Goal: Task Accomplishment & Management: Complete application form

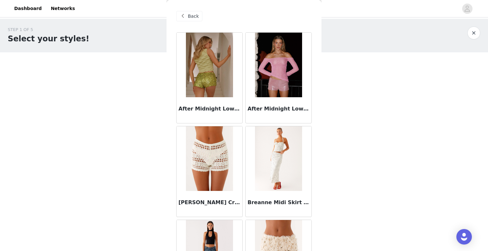
scroll to position [737, 0]
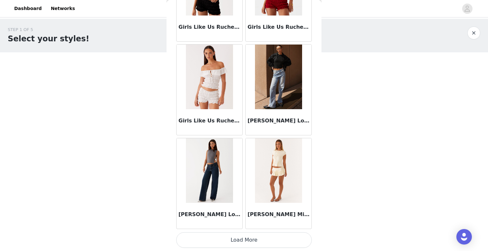
click at [235, 242] on button "Load More" at bounding box center [244, 239] width 136 height 15
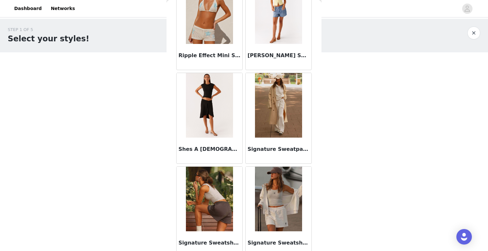
scroll to position [1673, 0]
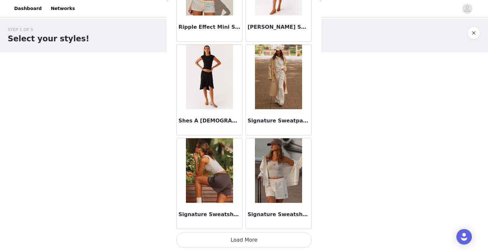
click at [247, 238] on button "Load More" at bounding box center [244, 239] width 136 height 15
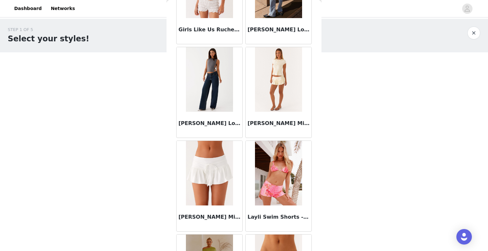
scroll to position [795, 0]
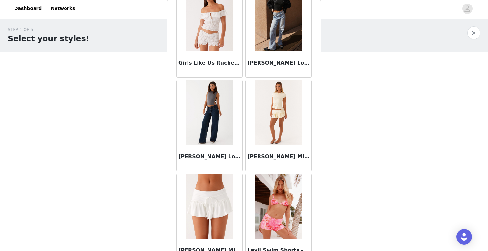
click at [220, 105] on img at bounding box center [209, 112] width 47 height 65
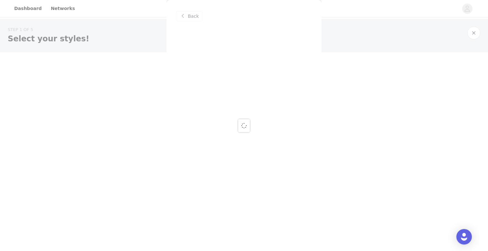
scroll to position [0, 0]
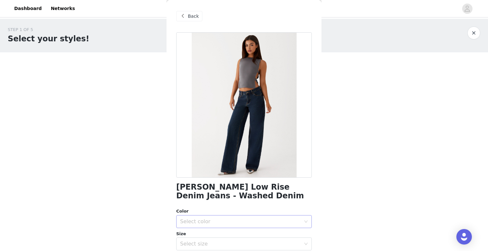
click at [222, 218] on div "Select color" at bounding box center [240, 221] width 121 height 6
click at [209, 235] on li "Washed Denim" at bounding box center [244, 236] width 136 height 10
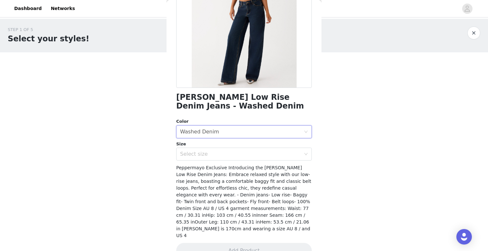
scroll to position [96, 0]
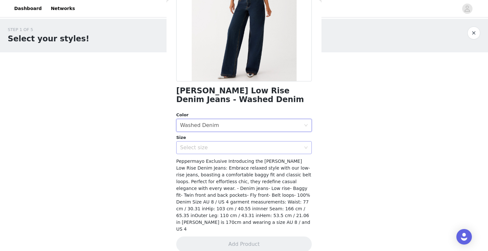
click at [239, 149] on div "Select size" at bounding box center [240, 147] width 121 height 6
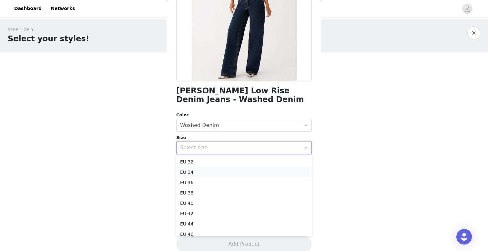
click at [227, 169] on li "EU 34" at bounding box center [244, 172] width 136 height 10
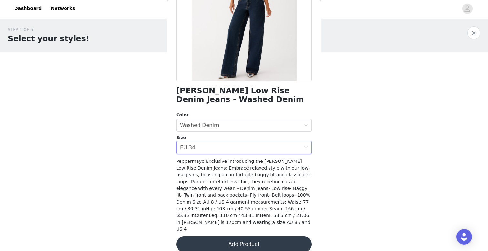
click at [248, 241] on button "Add Product" at bounding box center [244, 243] width 136 height 15
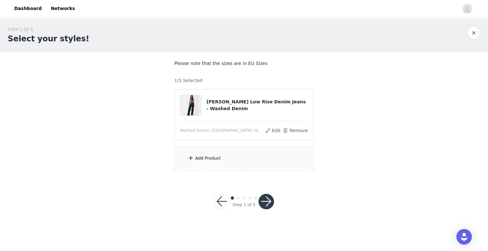
click at [242, 160] on div "Add Product" at bounding box center [243, 158] width 139 height 24
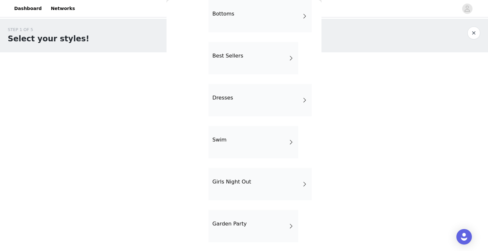
scroll to position [53, 0]
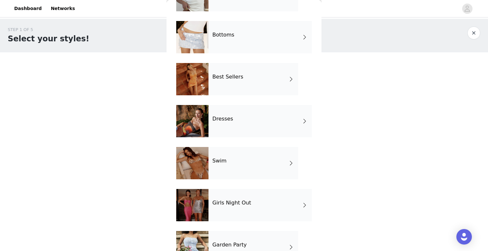
click at [239, 119] on div "Dresses" at bounding box center [260, 121] width 103 height 32
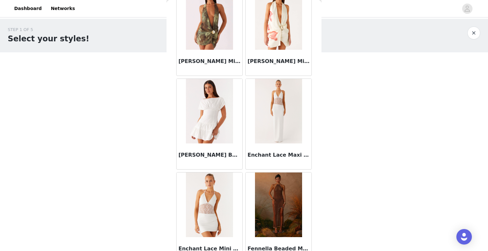
scroll to position [737, 0]
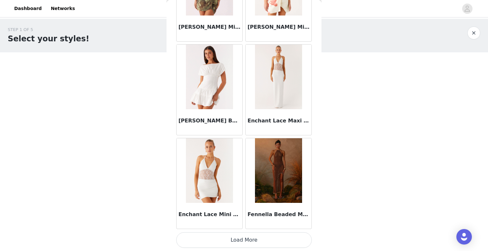
click at [227, 238] on button "Load More" at bounding box center [244, 239] width 136 height 15
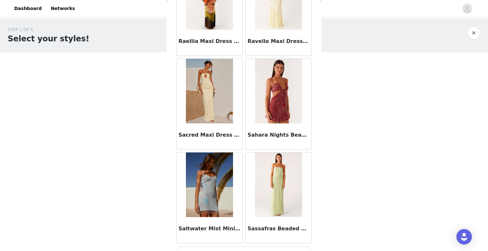
scroll to position [1673, 0]
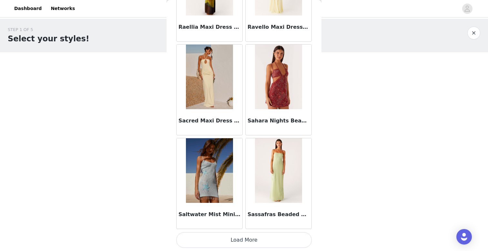
click at [219, 242] on button "Load More" at bounding box center [244, 239] width 136 height 15
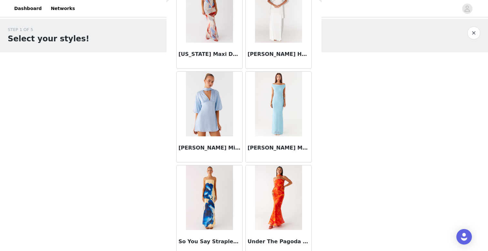
scroll to position [2610, 0]
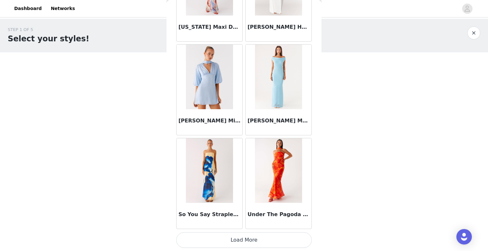
click at [220, 240] on button "Load More" at bounding box center [244, 239] width 136 height 15
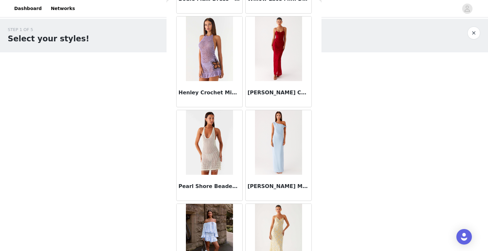
scroll to position [2964, 0]
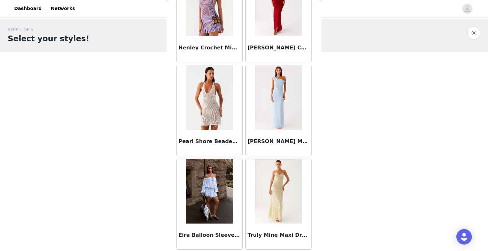
click at [472, 35] on button "button" at bounding box center [474, 32] width 13 height 13
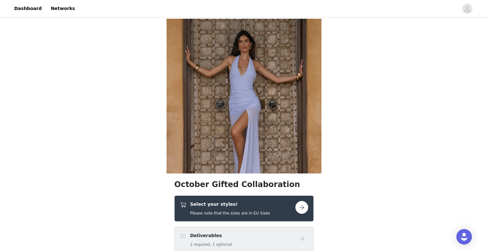
scroll to position [103, 0]
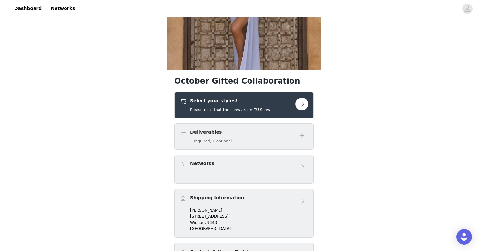
click at [303, 104] on button "button" at bounding box center [301, 104] width 13 height 13
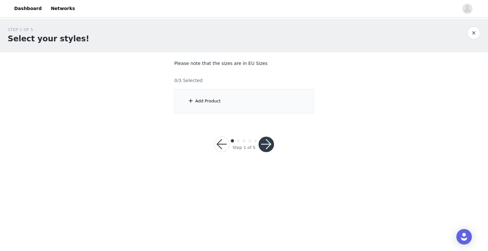
click at [254, 103] on div "Add Product" at bounding box center [243, 101] width 139 height 24
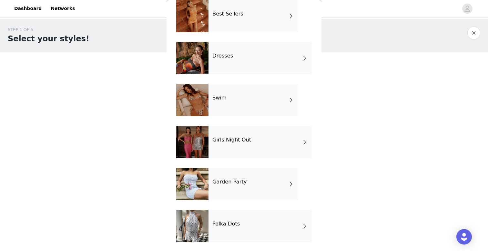
scroll to position [117, 0]
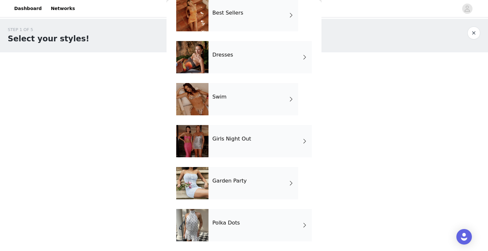
click at [244, 149] on div "Girls Night Out" at bounding box center [260, 141] width 103 height 32
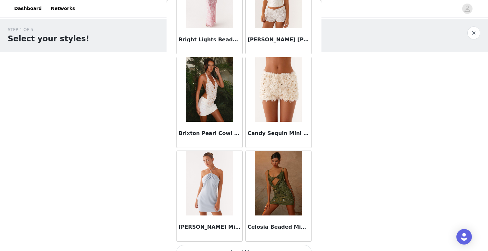
scroll to position [737, 0]
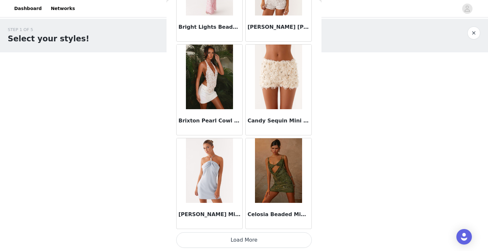
click at [213, 236] on button "Load More" at bounding box center [244, 239] width 136 height 15
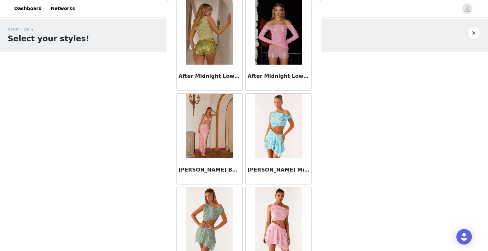
scroll to position [0, 0]
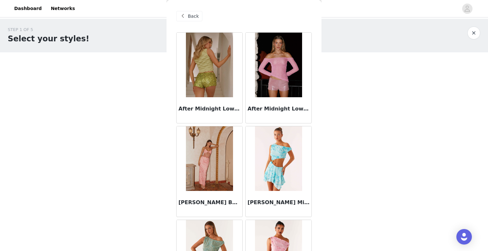
click at [196, 14] on span "Back" at bounding box center [193, 16] width 11 height 7
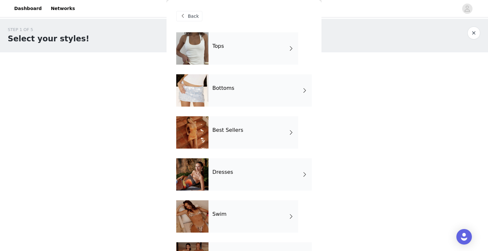
click at [245, 44] on div "Tops" at bounding box center [254, 48] width 90 height 32
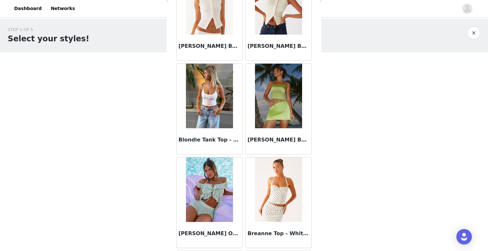
scroll to position [737, 0]
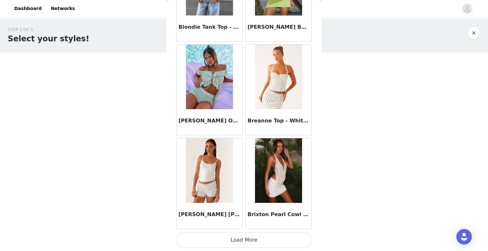
click at [219, 237] on button "Load More" at bounding box center [244, 239] width 136 height 15
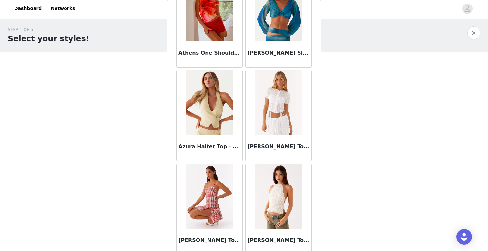
scroll to position [0, 0]
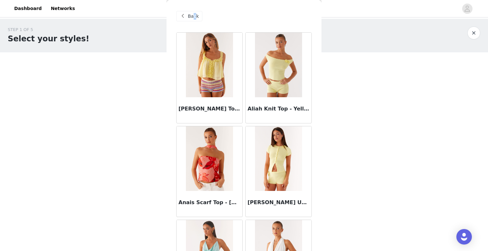
click at [194, 14] on span "Back" at bounding box center [193, 16] width 11 height 7
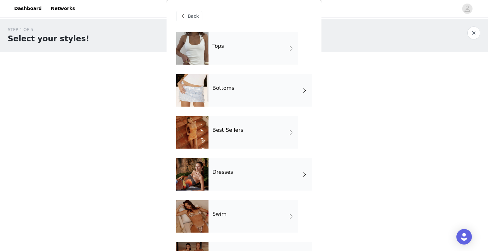
click at [231, 84] on div "Bottoms" at bounding box center [260, 90] width 103 height 32
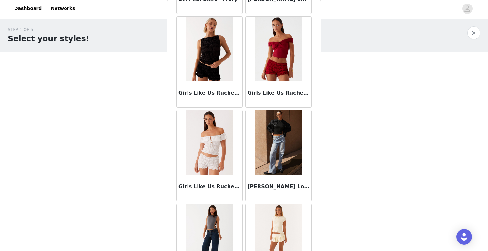
scroll to position [703, 0]
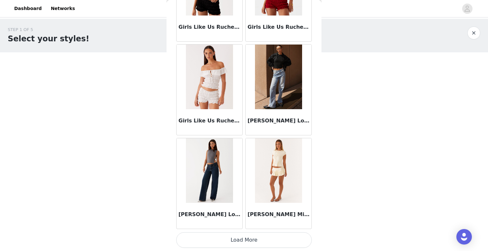
click at [227, 181] on img at bounding box center [209, 170] width 47 height 65
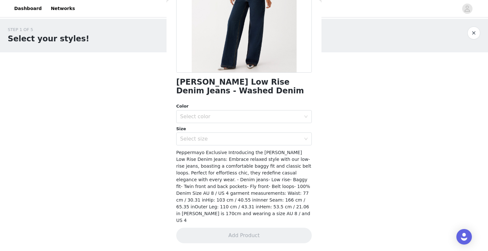
scroll to position [98, 0]
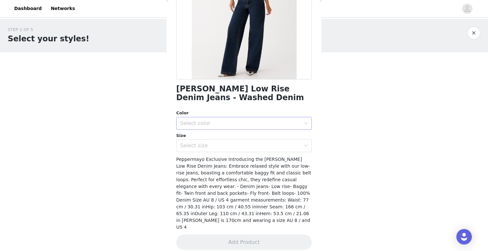
click at [235, 120] on div "Select color" at bounding box center [240, 123] width 121 height 6
click at [225, 138] on li "Washed Denim" at bounding box center [244, 137] width 136 height 10
click at [235, 141] on div "Select size" at bounding box center [242, 145] width 124 height 12
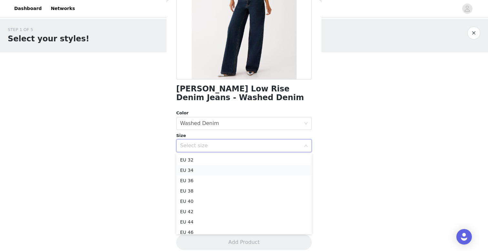
click at [225, 172] on li "EU 34" at bounding box center [244, 170] width 136 height 10
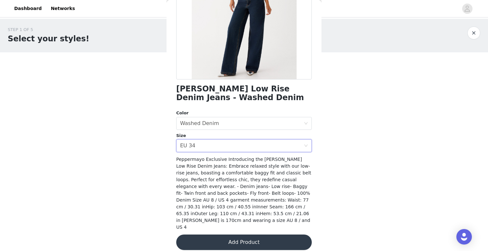
click at [210, 234] on button "Add Product" at bounding box center [244, 241] width 136 height 15
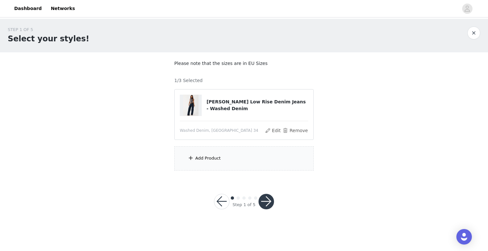
click at [239, 165] on div "Add Product" at bounding box center [243, 158] width 139 height 24
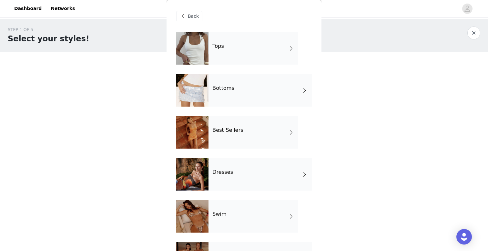
click at [242, 94] on div "Bottoms" at bounding box center [260, 90] width 103 height 32
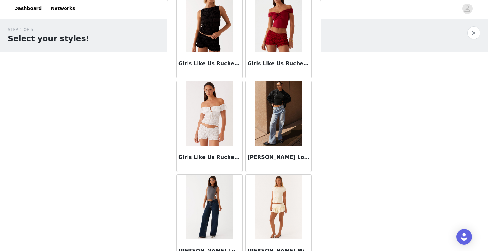
scroll to position [737, 0]
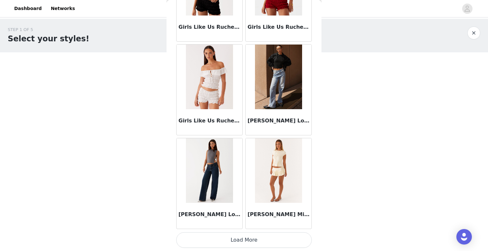
click at [224, 236] on button "Load More" at bounding box center [244, 239] width 136 height 15
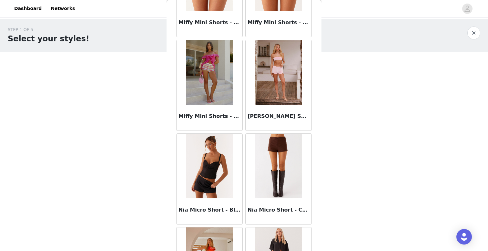
scroll to position [1352, 0]
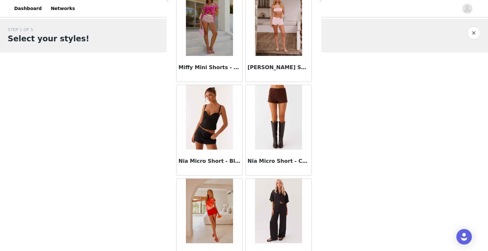
click at [273, 136] on img at bounding box center [278, 117] width 47 height 65
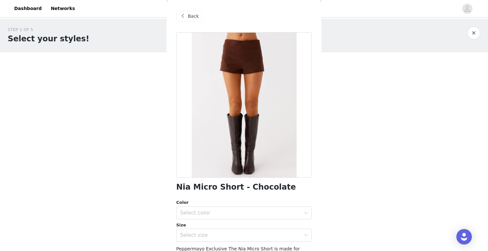
scroll to position [33, 0]
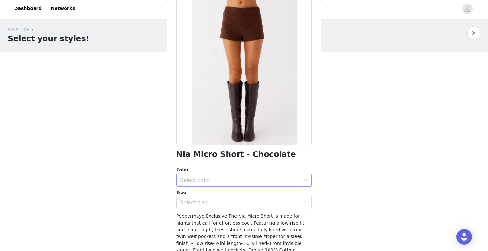
click at [222, 177] on div "Select color" at bounding box center [240, 180] width 121 height 6
click at [215, 195] on li "Chocolate" at bounding box center [244, 194] width 136 height 10
click at [212, 201] on div "Select size" at bounding box center [240, 202] width 121 height 6
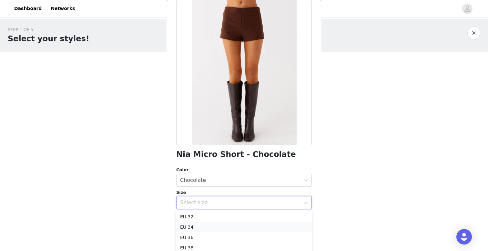
click at [204, 230] on li "EU 34" at bounding box center [244, 227] width 136 height 10
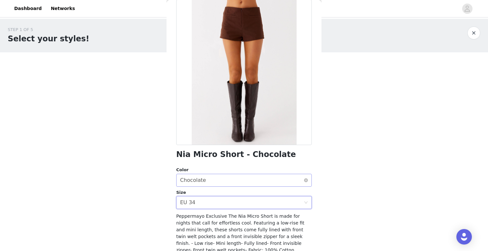
scroll to position [83, 0]
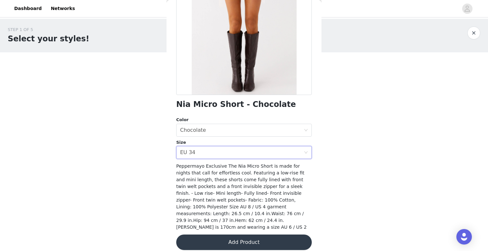
click at [205, 238] on button "Add Product" at bounding box center [244, 241] width 136 height 15
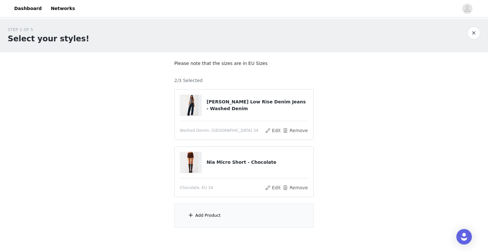
scroll to position [22, 0]
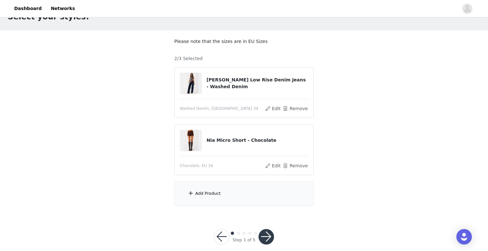
click at [223, 195] on div "Add Product" at bounding box center [243, 193] width 139 height 24
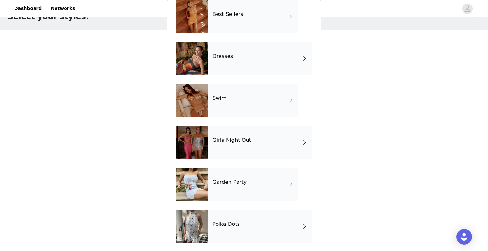
scroll to position [117, 0]
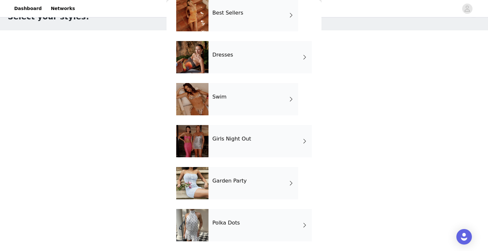
click at [234, 182] on h4 "Garden Party" at bounding box center [229, 181] width 34 height 6
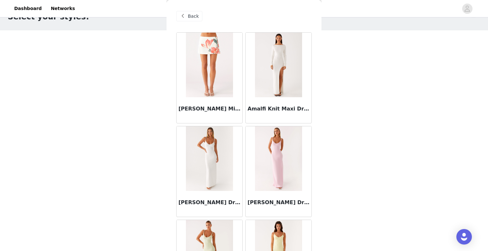
scroll to position [0, 0]
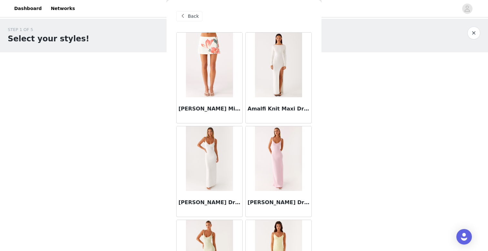
click at [195, 16] on span "Back" at bounding box center [193, 16] width 11 height 7
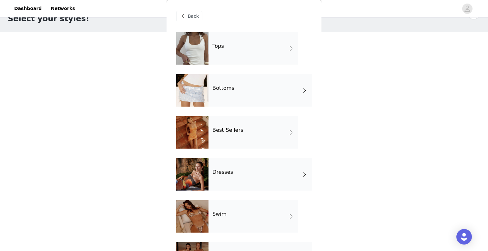
click at [263, 88] on div "Bottoms" at bounding box center [260, 90] width 103 height 32
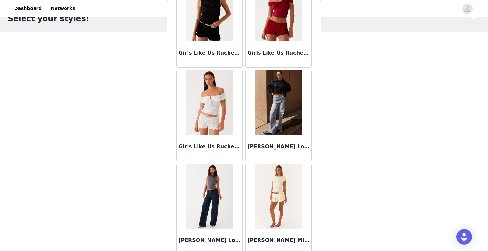
scroll to position [737, 0]
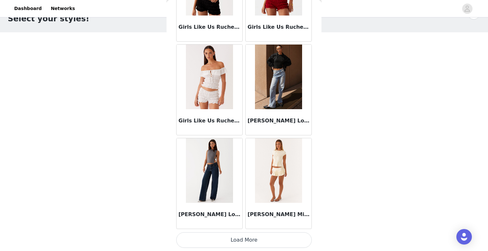
click at [208, 240] on button "Load More" at bounding box center [244, 239] width 136 height 15
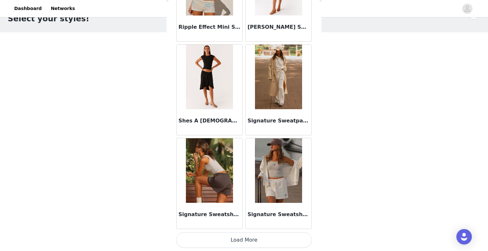
scroll to position [31, 0]
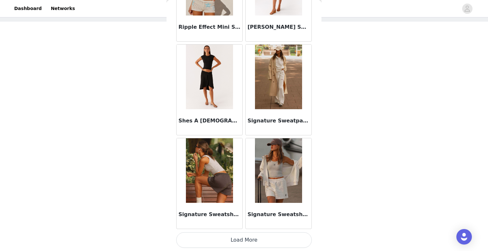
click at [228, 236] on button "Load More" at bounding box center [244, 239] width 136 height 15
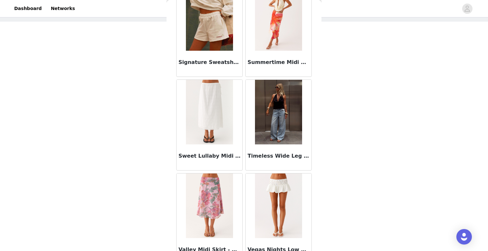
scroll to position [2010, 0]
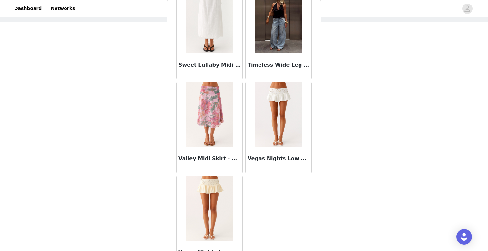
click at [282, 46] on img at bounding box center [278, 21] width 47 height 65
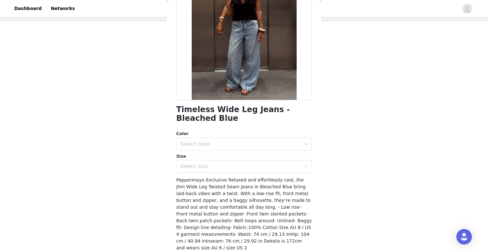
scroll to position [74, 0]
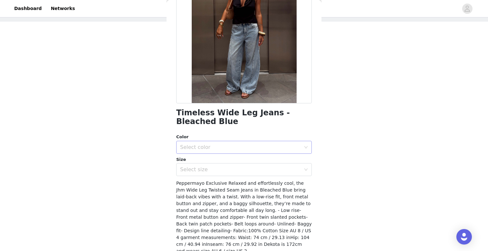
click at [237, 149] on div "Select color" at bounding box center [240, 147] width 121 height 6
click at [232, 162] on li "Bleached Blue" at bounding box center [244, 161] width 136 height 10
click at [226, 168] on div "Select size" at bounding box center [240, 169] width 121 height 6
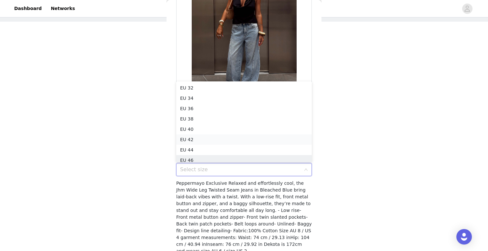
scroll to position [3, 0]
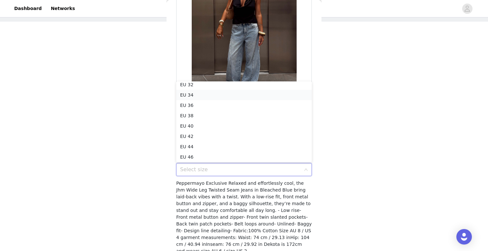
click at [225, 93] on li "EU 34" at bounding box center [244, 95] width 136 height 10
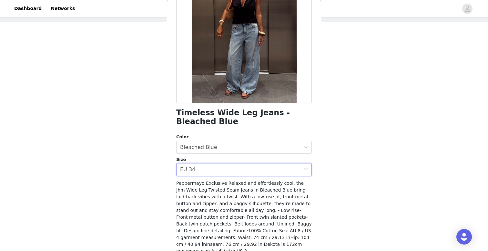
click at [341, 126] on div "STEP 1 OF 5 Select your styles! Please note that the sizes are in EU Sizes 2/3 …" at bounding box center [244, 96] width 488 height 217
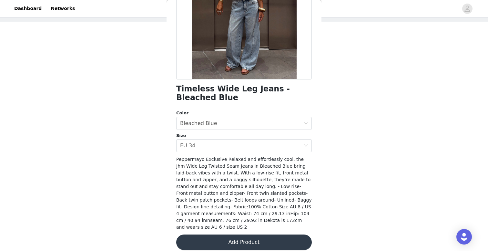
click at [243, 237] on button "Add Product" at bounding box center [244, 241] width 136 height 15
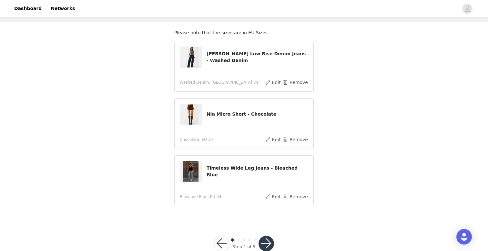
scroll to position [46, 0]
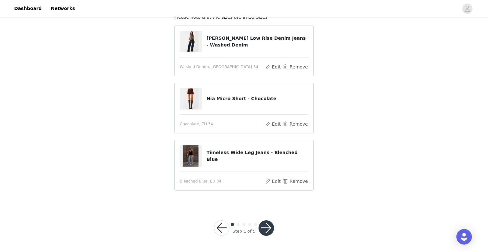
click at [267, 230] on button "button" at bounding box center [266, 227] width 15 height 15
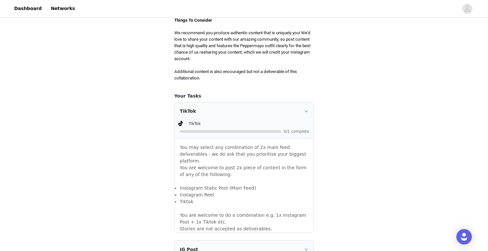
scroll to position [339, 0]
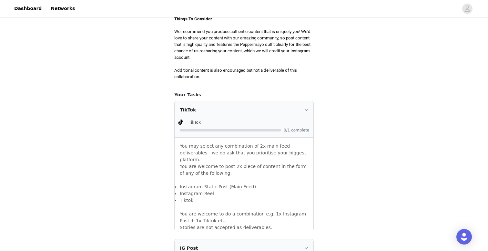
click at [306, 109] on icon "icon: right" at bounding box center [306, 110] width 4 height 4
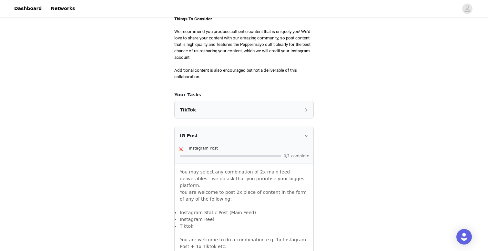
click at [304, 134] on icon "icon: right" at bounding box center [306, 136] width 4 height 4
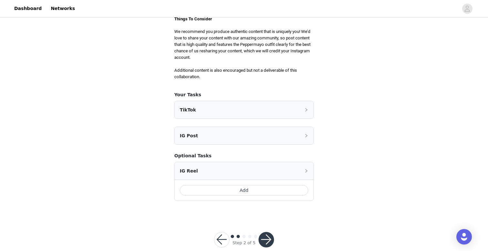
click at [281, 107] on div "TikTok" at bounding box center [244, 109] width 139 height 17
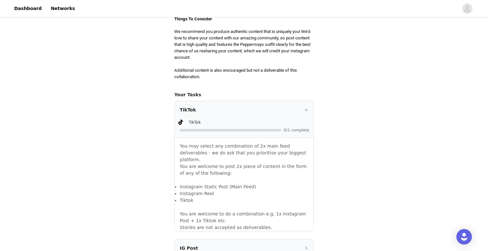
click at [306, 109] on icon "icon: right" at bounding box center [306, 110] width 4 height 4
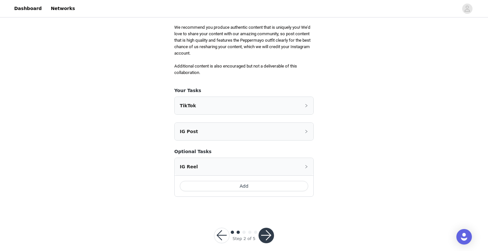
scroll to position [351, 0]
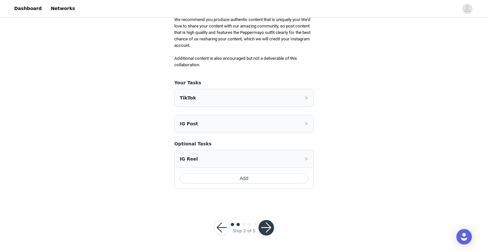
click at [268, 227] on button "button" at bounding box center [266, 227] width 15 height 15
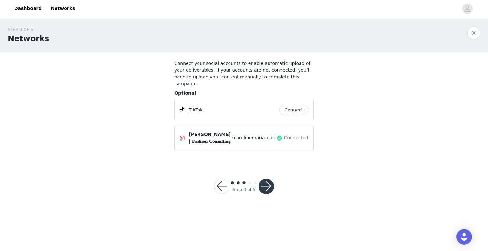
click at [264, 179] on button "button" at bounding box center [266, 186] width 15 height 15
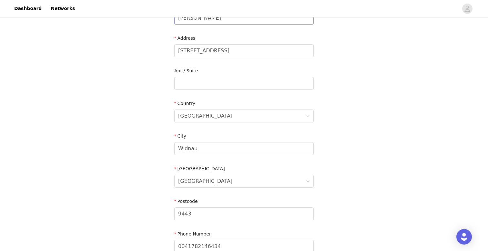
scroll to position [203, 0]
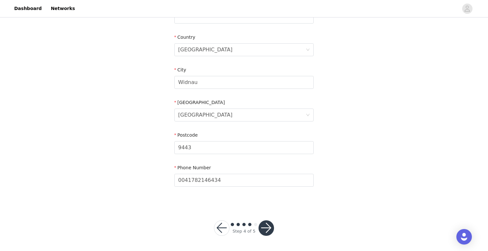
click at [225, 226] on button "button" at bounding box center [221, 227] width 15 height 15
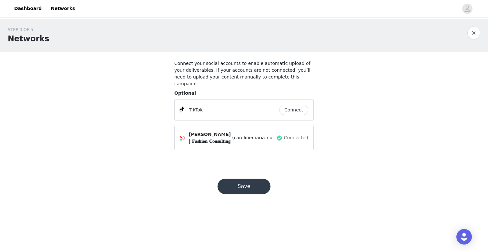
click at [294, 105] on button "Connect" at bounding box center [293, 110] width 29 height 10
click at [245, 179] on button "Save" at bounding box center [244, 186] width 53 height 15
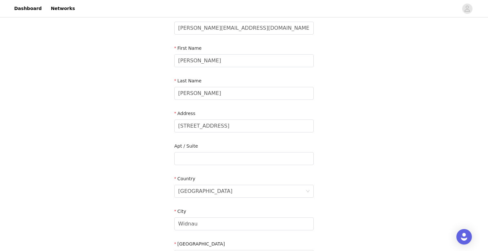
scroll to position [203, 0]
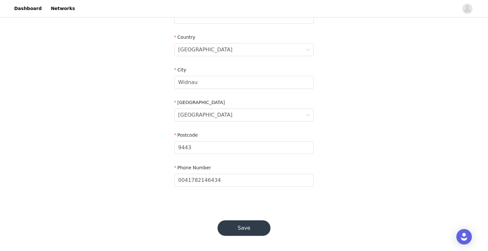
click at [248, 230] on button "Save" at bounding box center [244, 227] width 53 height 15
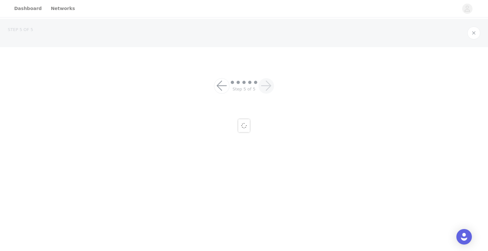
click at [243, 228] on div at bounding box center [244, 125] width 488 height 251
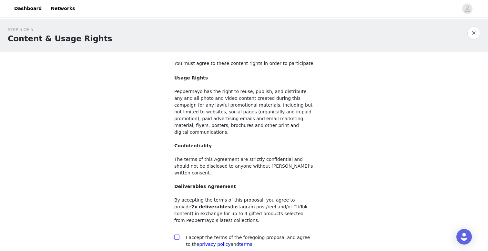
click at [175, 234] on input "checkbox" at bounding box center [176, 236] width 5 height 5
checkbox input "true"
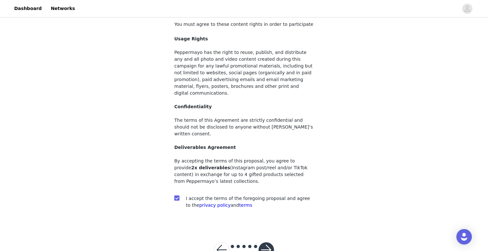
scroll to position [47, 0]
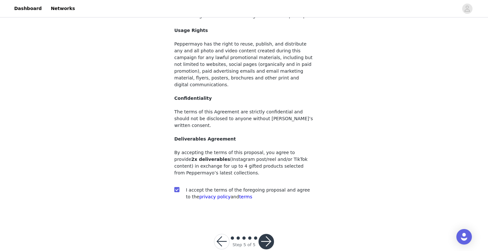
click at [269, 234] on button "button" at bounding box center [266, 241] width 15 height 15
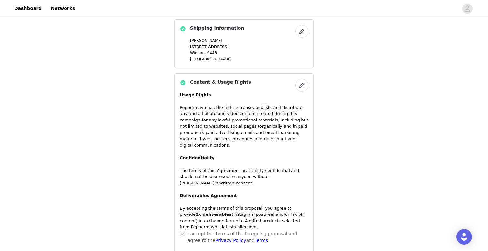
scroll to position [454, 0]
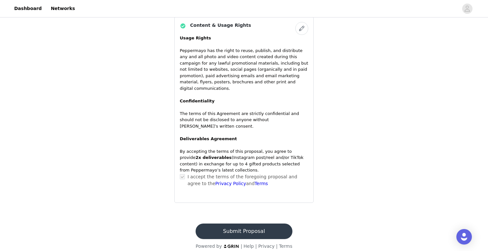
click at [253, 223] on button "Submit Proposal" at bounding box center [244, 230] width 97 height 15
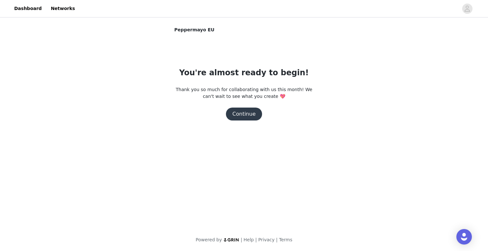
scroll to position [0, 0]
